Goal: Information Seeking & Learning: Check status

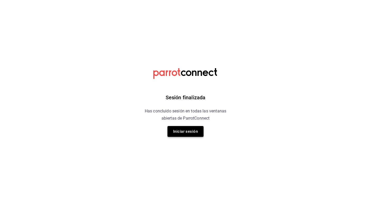
click at [187, 129] on button "Iniciar sesión" at bounding box center [186, 131] width 36 height 11
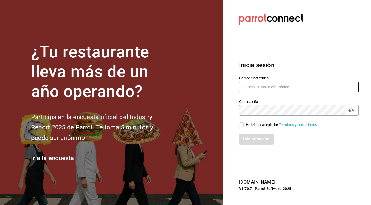
type input "jeronimoalbores1@gmail.com"
click at [242, 125] on input "He leído y acepto los Términos y condiciones." at bounding box center [241, 125] width 5 height 5
checkbox input "true"
click at [254, 140] on button "Iniciar sesión" at bounding box center [256, 139] width 35 height 11
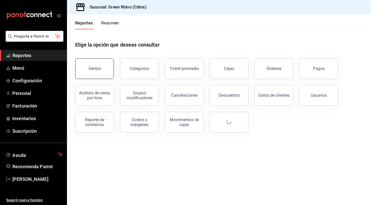
click at [108, 74] on button "Ventas" at bounding box center [94, 69] width 39 height 21
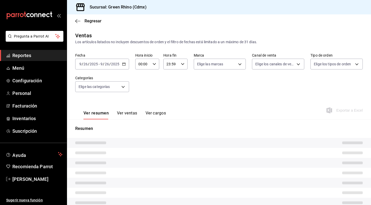
scroll to position [3, 0]
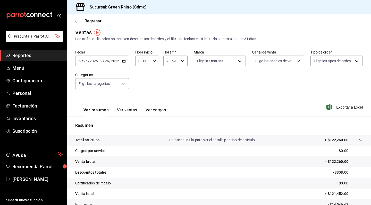
click at [125, 62] on icon "button" at bounding box center [124, 61] width 4 height 4
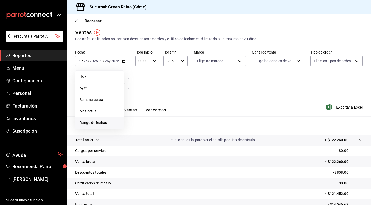
click at [94, 124] on span "Rango de fechas" at bounding box center [100, 122] width 40 height 5
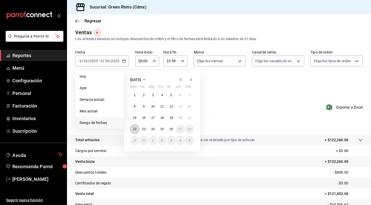
click at [136, 130] on abbr "22" at bounding box center [134, 130] width 3 height 4
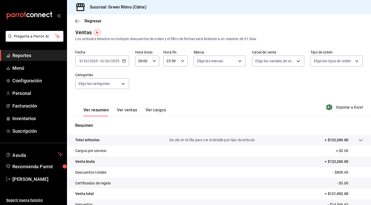
click at [228, 98] on div "Ver resumen Ver ventas Ver cargos Exportar a Excel" at bounding box center [219, 105] width 304 height 21
click at [127, 61] on div "[DATE] [DATE] - [DATE] [DATE]" at bounding box center [102, 61] width 54 height 11
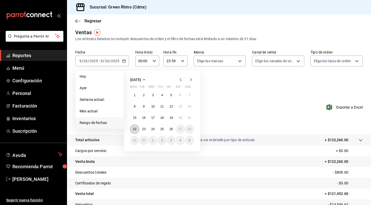
click at [137, 128] on button "22" at bounding box center [134, 129] width 9 height 9
click at [136, 129] on abbr "22" at bounding box center [134, 130] width 3 height 4
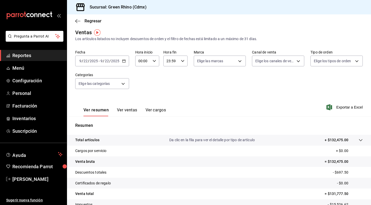
click at [123, 114] on button "Ver ventas" at bounding box center [127, 112] width 20 height 9
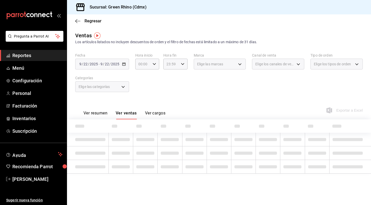
click at [100, 113] on button "Ver resumen" at bounding box center [96, 115] width 24 height 9
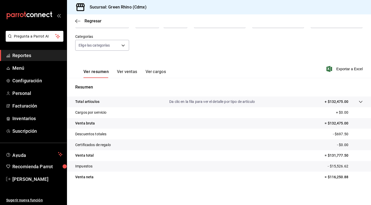
click at [133, 73] on button "Ver ventas" at bounding box center [127, 73] width 20 height 9
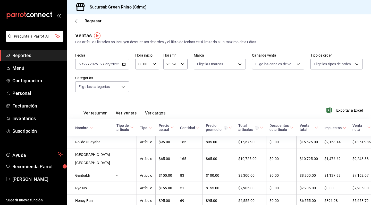
click at [101, 115] on button "Ver resumen" at bounding box center [96, 115] width 24 height 9
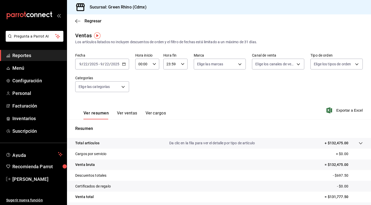
click at [156, 114] on button "Ver cargos" at bounding box center [156, 115] width 21 height 9
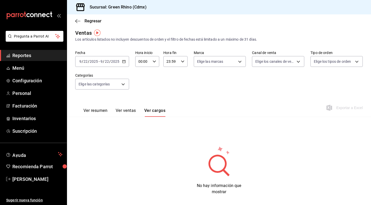
scroll to position [3, 0]
click at [105, 111] on button "Ver resumen" at bounding box center [96, 112] width 24 height 9
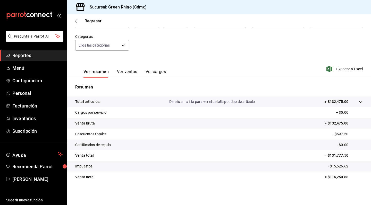
click at [137, 75] on div "Ver resumen Ver ventas Ver cargos" at bounding box center [125, 73] width 82 height 9
click at [129, 71] on button "Ver ventas" at bounding box center [127, 73] width 20 height 9
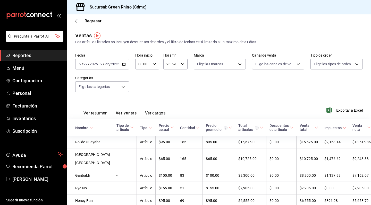
click at [38, 54] on span "Reportes" at bounding box center [37, 55] width 50 height 7
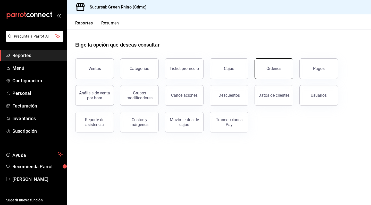
click at [280, 66] on div "Órdenes" at bounding box center [274, 68] width 15 height 5
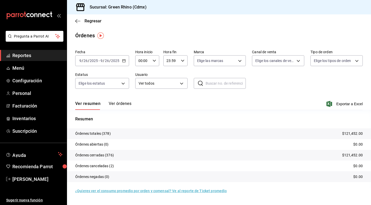
click at [125, 62] on \(Stroke\) "button" at bounding box center [123, 61] width 3 height 3
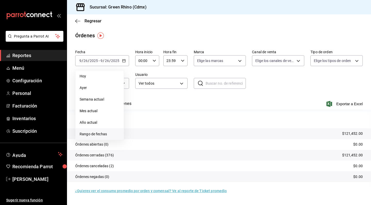
click at [97, 136] on span "Rango de fechas" at bounding box center [100, 134] width 40 height 5
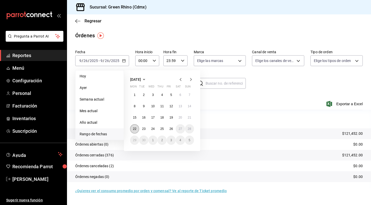
click at [136, 129] on abbr "22" at bounding box center [134, 129] width 3 height 4
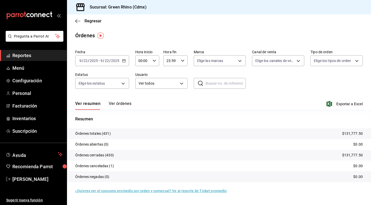
click at [255, 97] on div "Ver resumen Ver órdenes Exportar a Excel" at bounding box center [219, 102] width 288 height 15
click at [216, 84] on input "text" at bounding box center [226, 83] width 40 height 10
click at [231, 96] on div "Ver resumen Ver órdenes Exportar a Excel" at bounding box center [219, 102] width 288 height 15
drag, startPoint x: 76, startPoint y: 133, endPoint x: 120, endPoint y: 134, distance: 44.9
click at [120, 134] on tr "Órdenes totales (431) $131,777.50" at bounding box center [219, 134] width 304 height 11
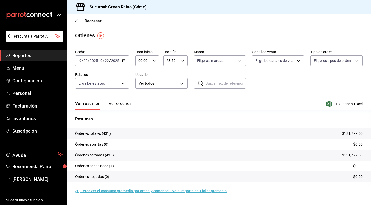
click at [126, 119] on p "Resumen" at bounding box center [219, 119] width 288 height 6
click at [122, 106] on button "Ver órdenes" at bounding box center [120, 105] width 23 height 9
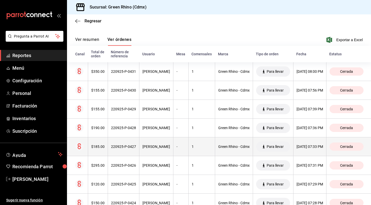
scroll to position [63, 0]
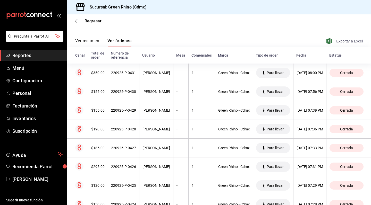
click at [342, 41] on span "Exportar a Excel" at bounding box center [345, 41] width 35 height 6
